Goal: Transaction & Acquisition: Purchase product/service

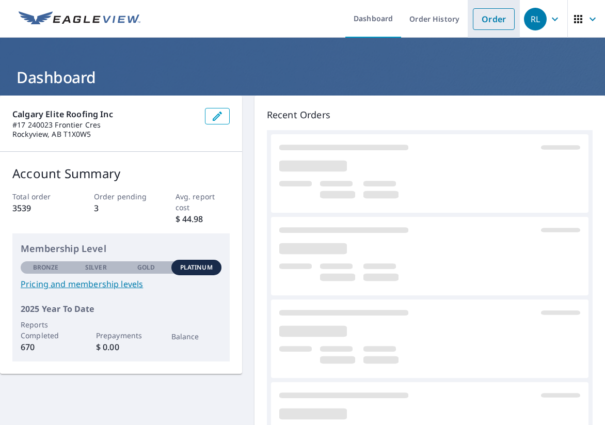
click at [492, 19] on link "Order" at bounding box center [494, 19] width 42 height 22
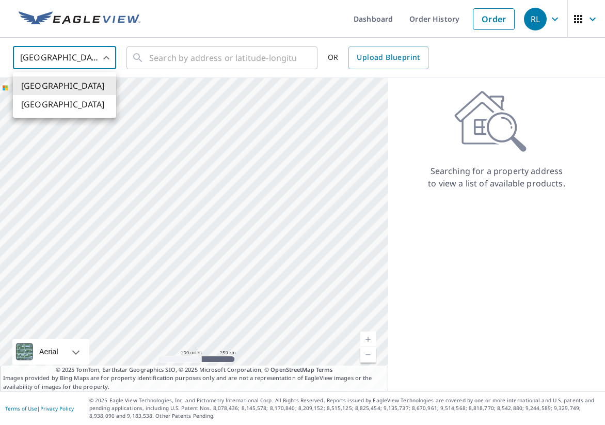
drag, startPoint x: 108, startPoint y: 59, endPoint x: 108, endPoint y: 66, distance: 6.7
click at [108, 59] on body "RL RL Dashboard Order History Order RL United States US ​ ​ OR Upload Blueprint…" at bounding box center [302, 212] width 605 height 425
click at [84, 104] on li "[GEOGRAPHIC_DATA]" at bounding box center [64, 104] width 103 height 19
type input "CA"
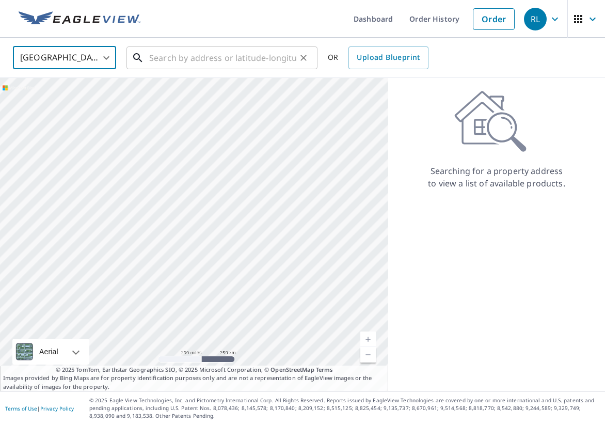
click at [226, 59] on input "text" at bounding box center [222, 57] width 147 height 29
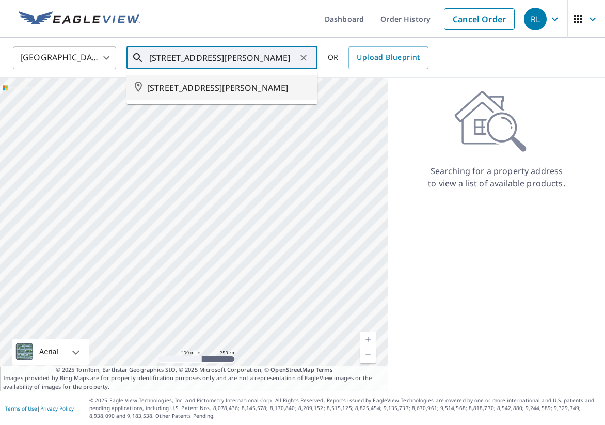
click at [261, 94] on span "[STREET_ADDRESS][PERSON_NAME]" at bounding box center [228, 88] width 162 height 12
type input "[STREET_ADDRESS][PERSON_NAME]"
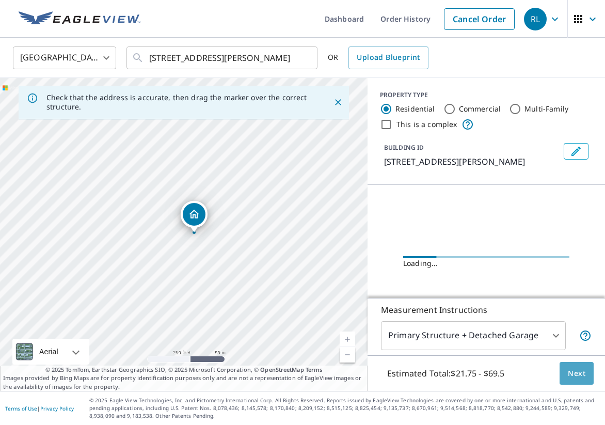
click at [577, 377] on span "Next" at bounding box center [577, 373] width 18 height 13
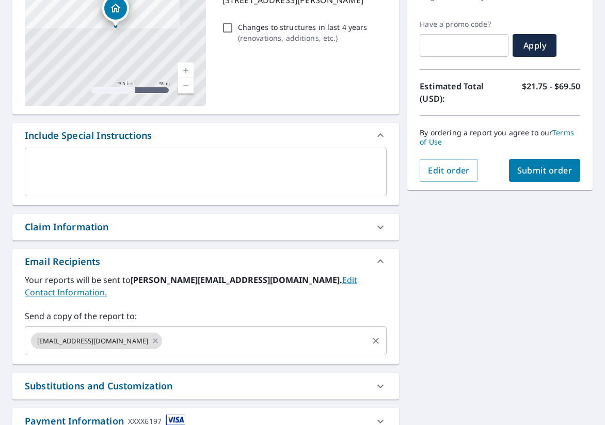
scroll to position [163, 0]
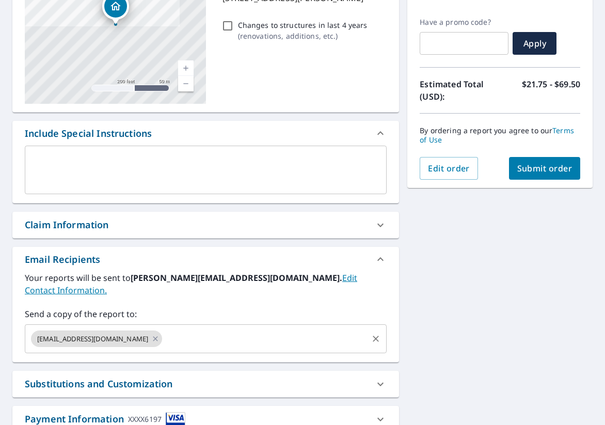
click at [152, 333] on icon at bounding box center [155, 338] width 8 height 11
checkbox input "true"
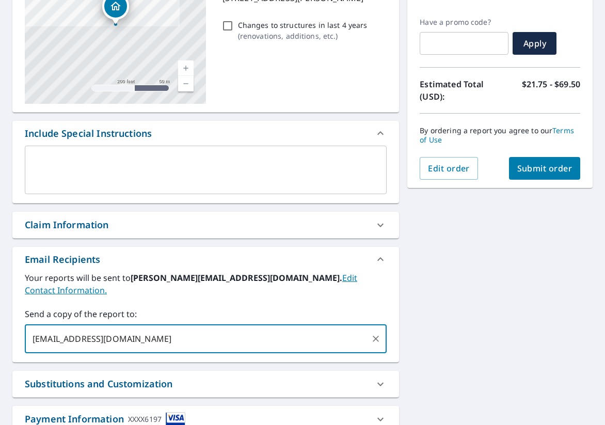
type input "[EMAIL_ADDRESS][DOMAIN_NAME]"
click at [539, 164] on span "Submit order" at bounding box center [545, 168] width 55 height 11
checkbox input "true"
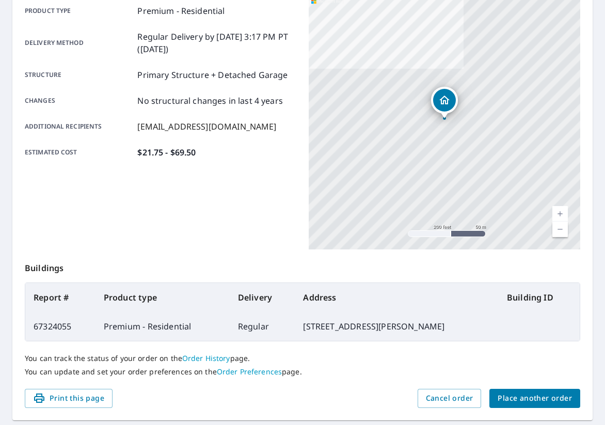
scroll to position [151, 0]
